Goal: Use online tool/utility

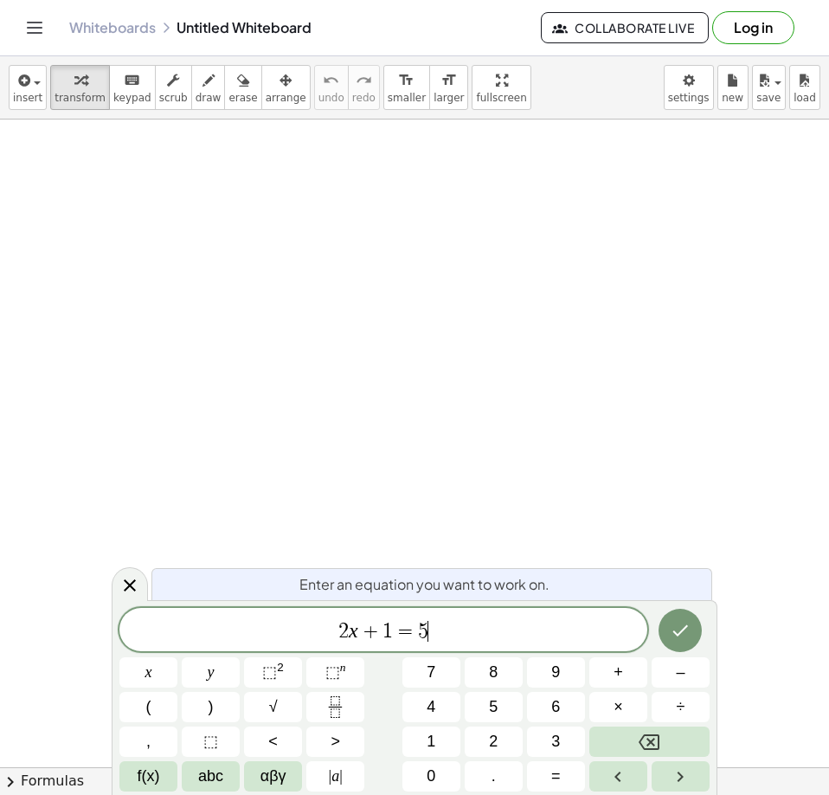
click at [474, 636] on span "2 x + 1 = 5 ​" at bounding box center [383, 631] width 528 height 24
click at [669, 633] on button "Done" at bounding box center [680, 630] width 43 height 43
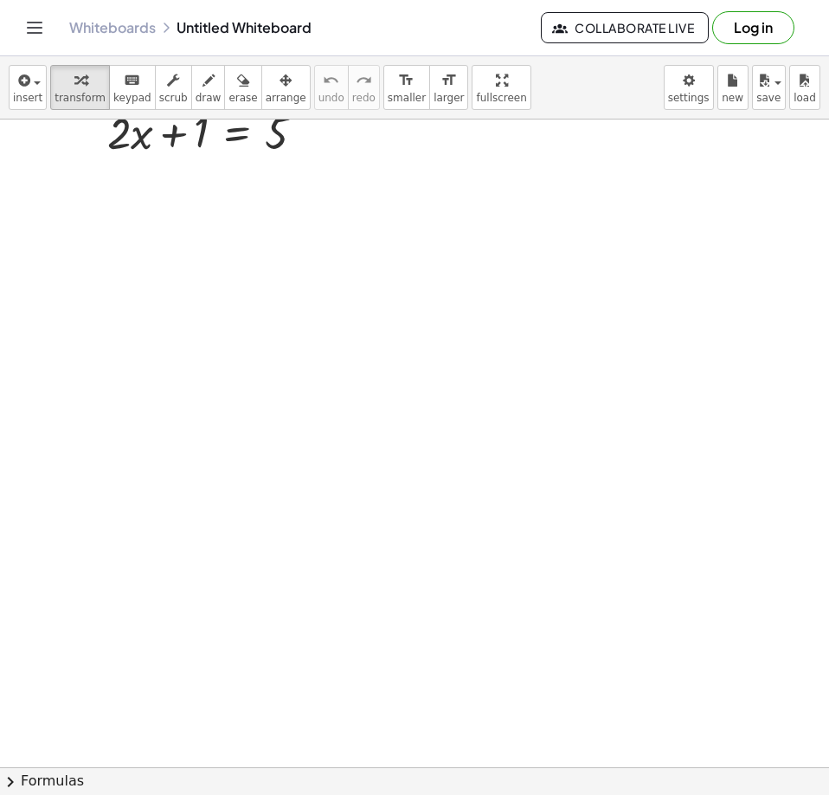
drag, startPoint x: 295, startPoint y: 300, endPoint x: 383, endPoint y: 372, distance: 114.4
click at [383, 372] on div at bounding box center [414, 688] width 829 height 1311
click at [252, 223] on div at bounding box center [213, 218] width 229 height 59
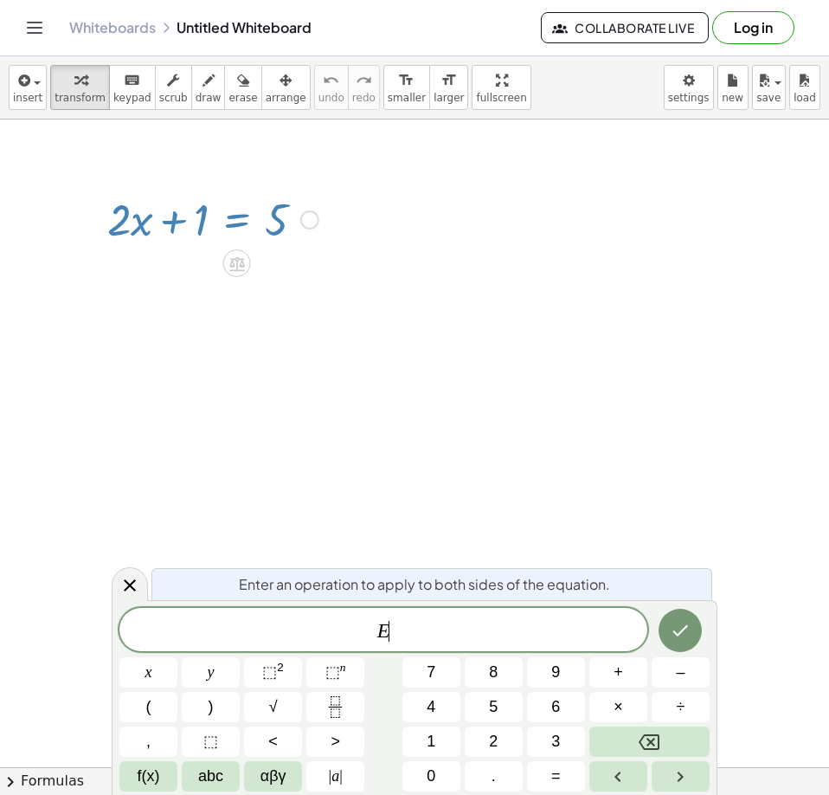
click at [359, 355] on div at bounding box center [414, 774] width 829 height 1311
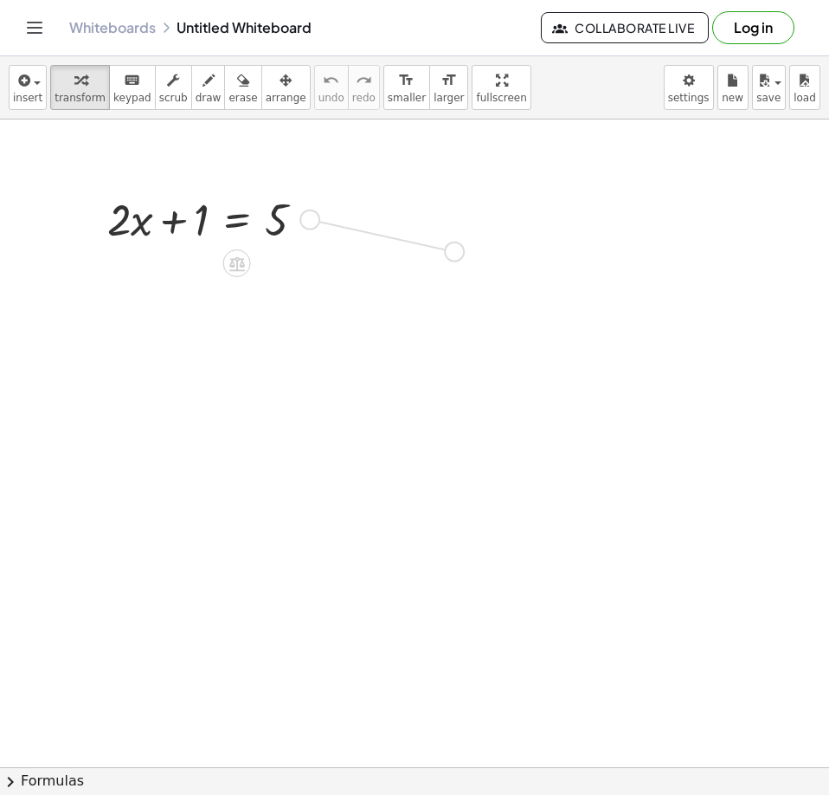
drag, startPoint x: 305, startPoint y: 223, endPoint x: 450, endPoint y: 255, distance: 148.9
click at [450, 255] on div "+ · 2 · x + 1 = 5" at bounding box center [414, 774] width 829 height 1311
click at [439, 252] on div at bounding box center [440, 244] width 19 height 19
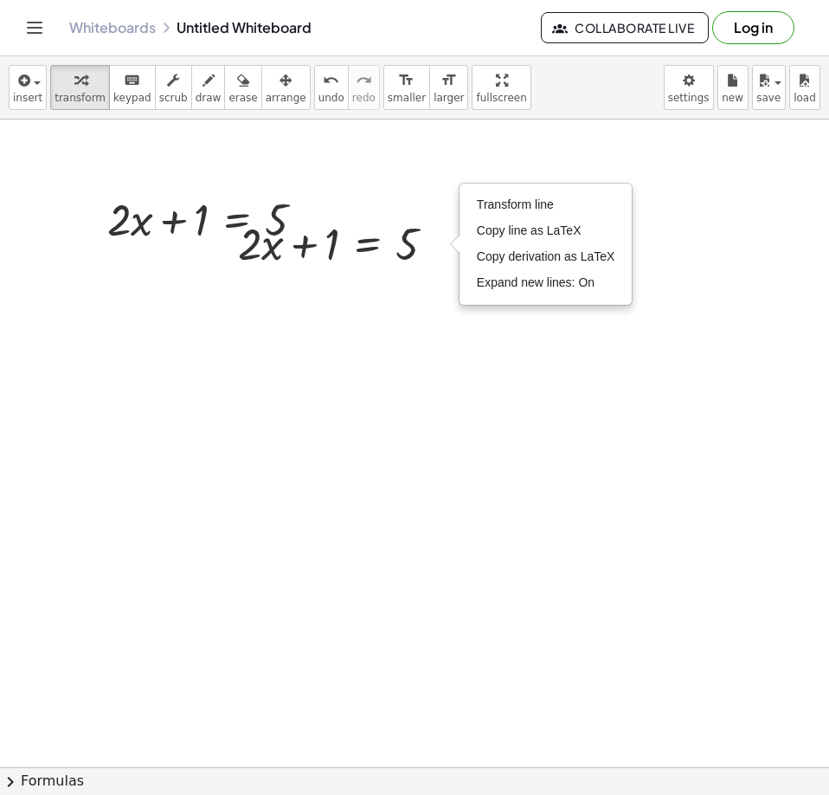
click at [633, 130] on div at bounding box center [414, 774] width 829 height 1311
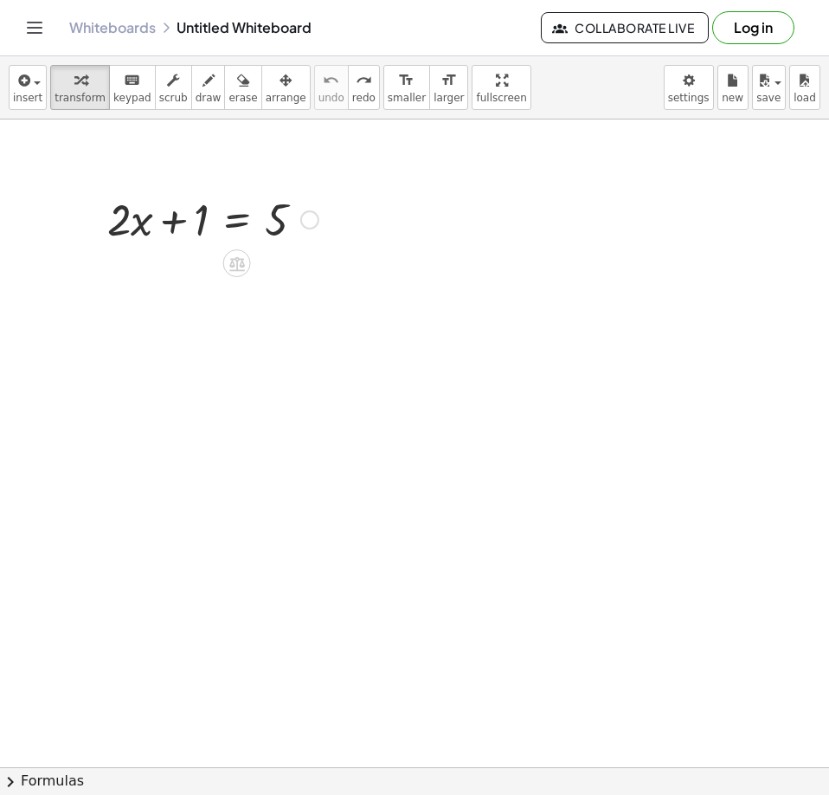
click at [321, 211] on div at bounding box center [213, 218] width 229 height 59
click at [245, 268] on icon at bounding box center [237, 264] width 18 height 18
click at [245, 268] on div "×" at bounding box center [237, 263] width 28 height 28
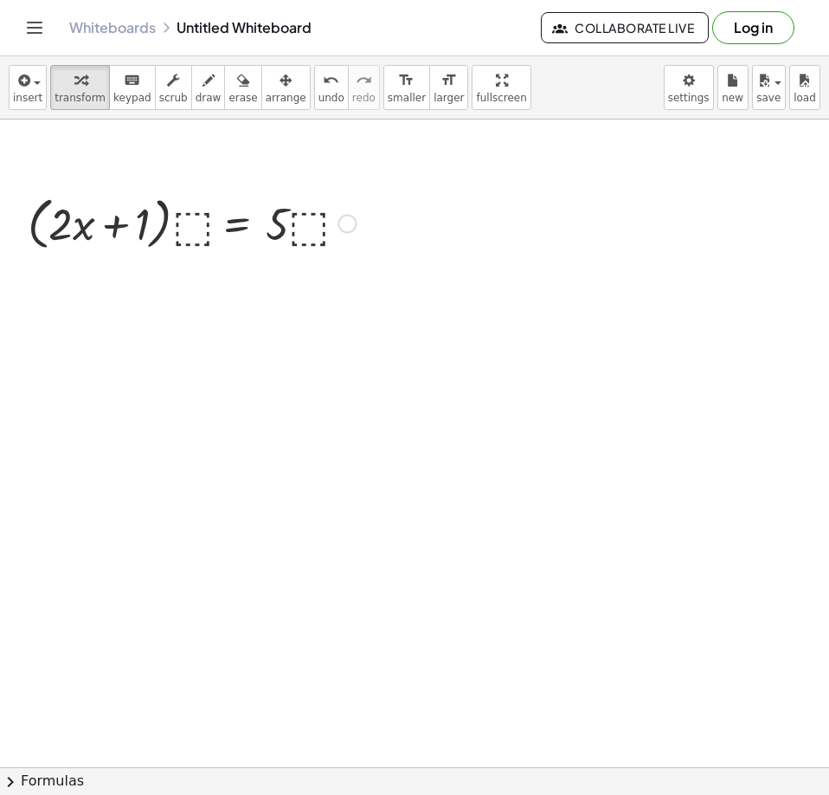
click at [229, 254] on div "+ · 2 · x + 1 = 5 + · 2 · x + 1 = 5 · ( ) · ⬚ · · ⬚" at bounding box center [185, 250] width 367 height 133
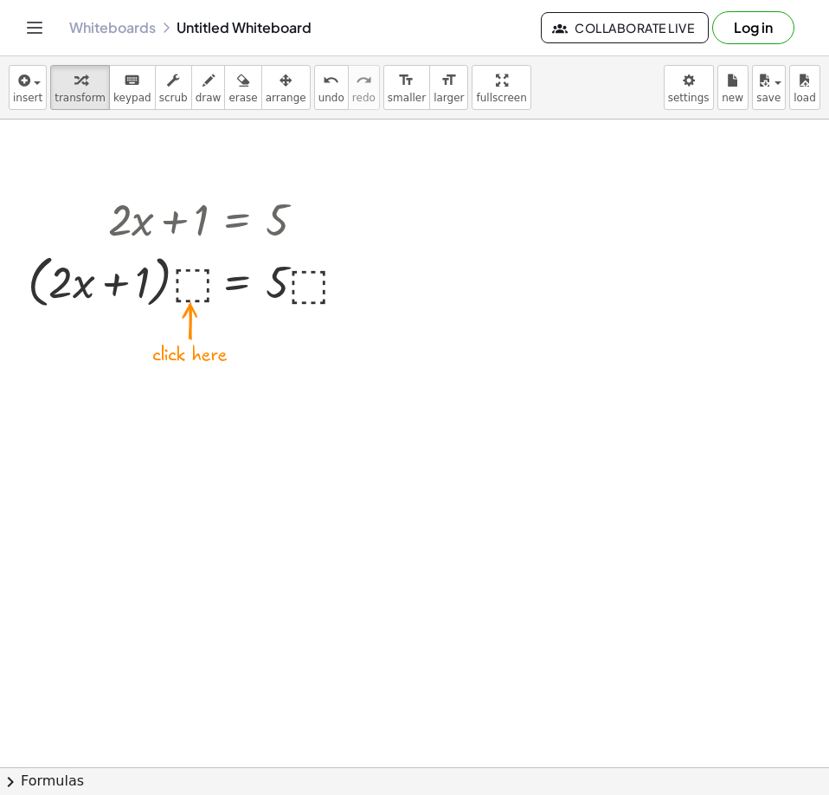
click at [456, 300] on div at bounding box center [414, 774] width 829 height 1311
click at [249, 271] on div at bounding box center [191, 281] width 345 height 66
